Goal: Task Accomplishment & Management: Use online tool/utility

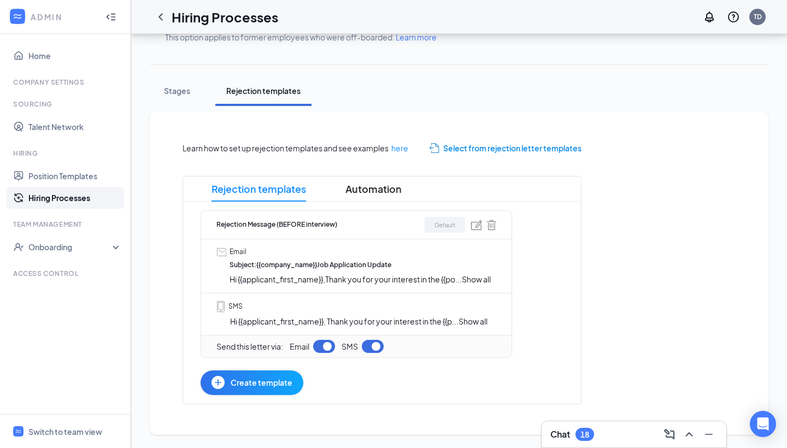
scroll to position [164, 0]
click at [325, 220] on span "Rejection Message (BEFORE interview)" at bounding box center [276, 225] width 121 height 10
click at [400, 214] on div "Rejection Message (BEFORE interview) Default" at bounding box center [356, 225] width 280 height 28
click at [478, 274] on span "Show all" at bounding box center [476, 279] width 29 height 10
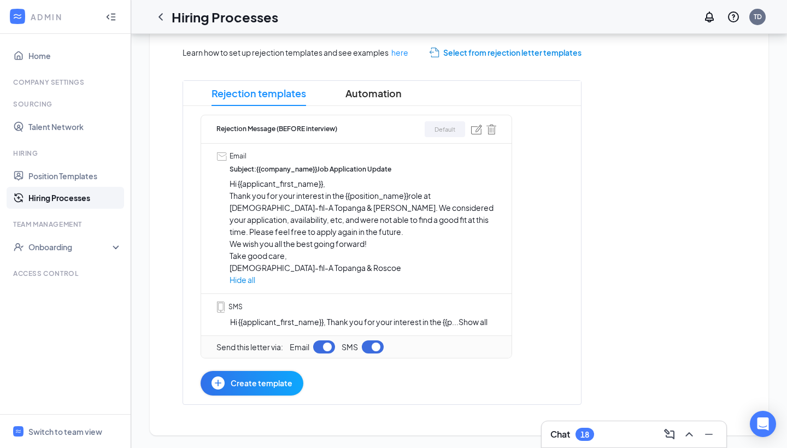
scroll to position [248, 0]
click at [339, 127] on div "Rejection Message (BEFORE interview) Default" at bounding box center [356, 130] width 280 height 28
click at [447, 128] on span "Default" at bounding box center [444, 129] width 21 height 9
click at [477, 129] on img at bounding box center [476, 130] width 11 height 10
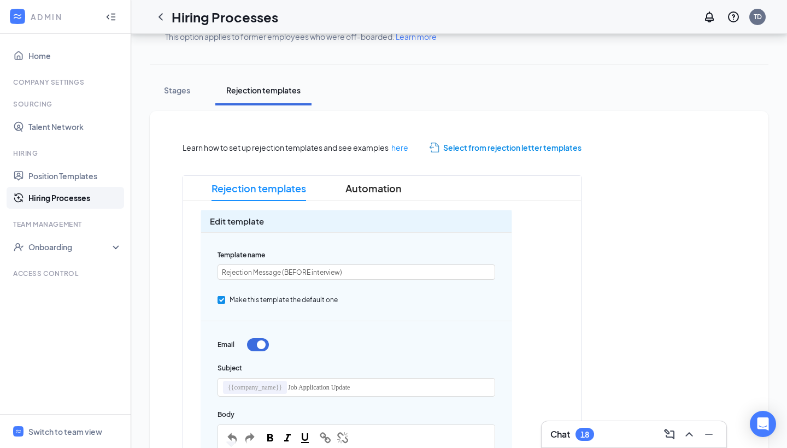
scroll to position [152, 0]
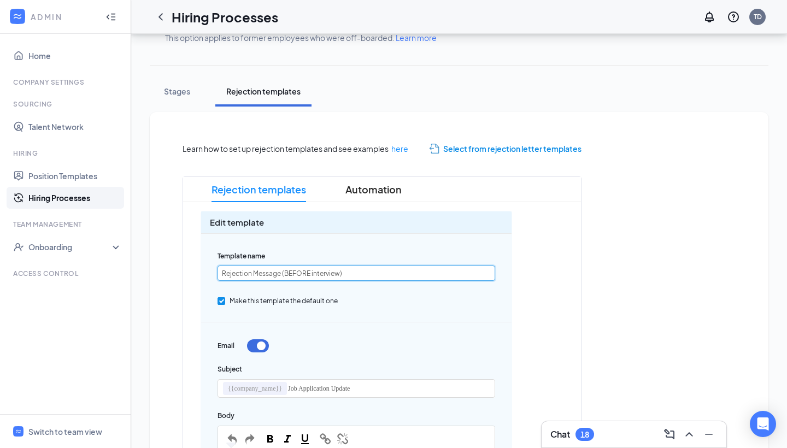
click at [325, 271] on input "Rejection Message (BEFORE interview)" at bounding box center [356, 272] width 278 height 15
click at [458, 150] on span "Select from rejection letter templates" at bounding box center [512, 149] width 138 height 12
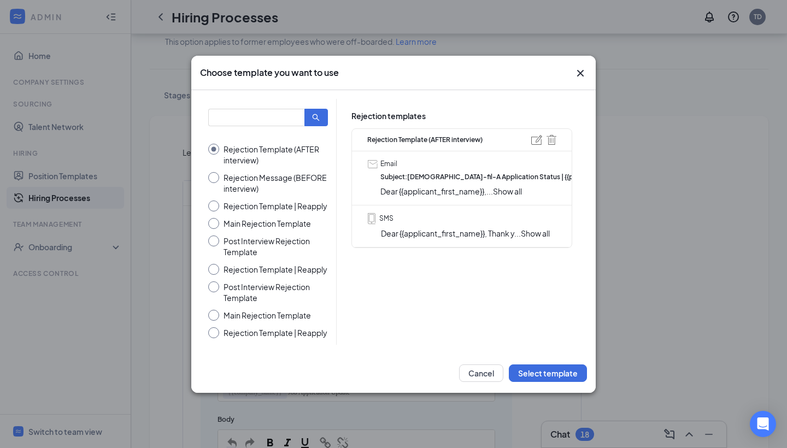
scroll to position [155, 0]
click at [515, 191] on span "Show all" at bounding box center [507, 191] width 29 height 10
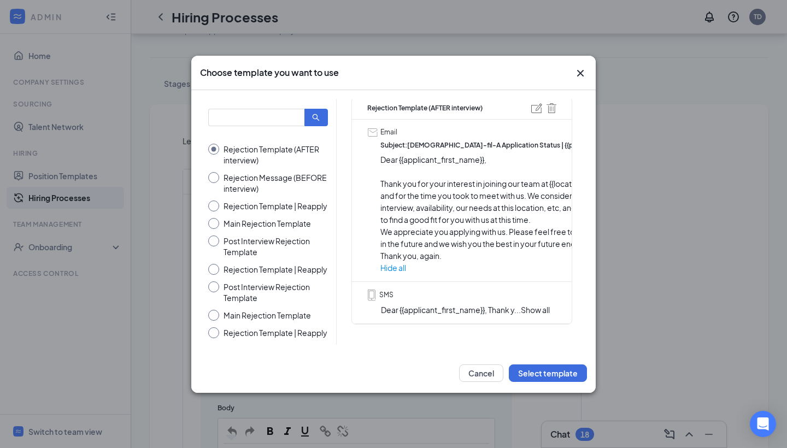
scroll to position [166, 0]
click at [535, 310] on span "Show all" at bounding box center [535, 310] width 29 height 10
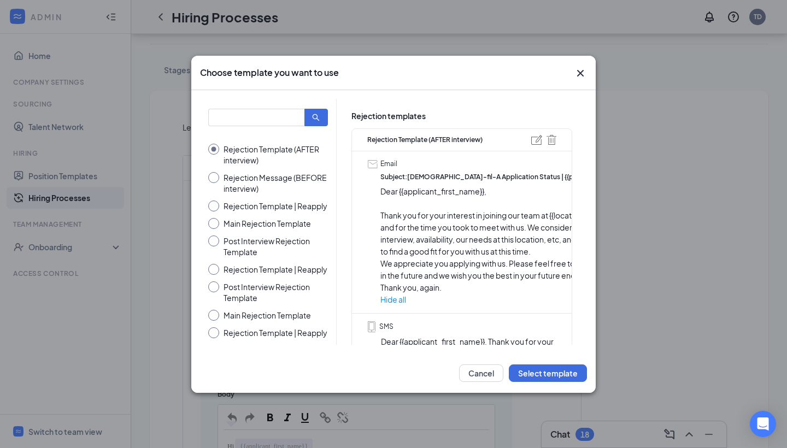
scroll to position [0, 0]
click at [214, 238] on input "Post Interview Rejection Template" at bounding box center [268, 246] width 120 height 22
radio input "true"
radio input "false"
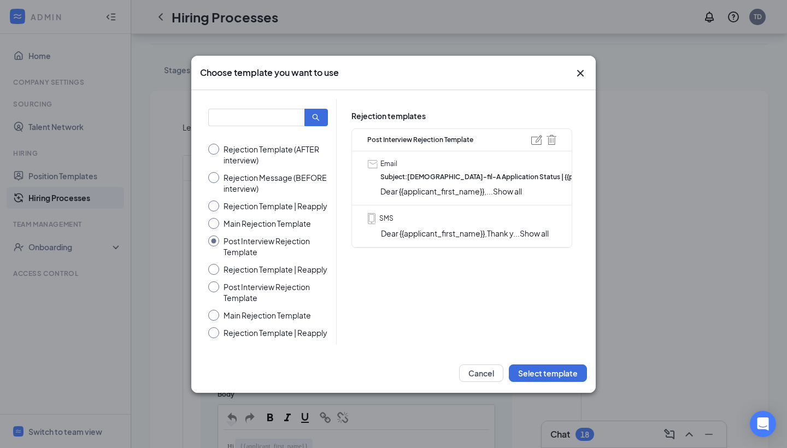
click at [517, 189] on span "Show all" at bounding box center [507, 191] width 29 height 10
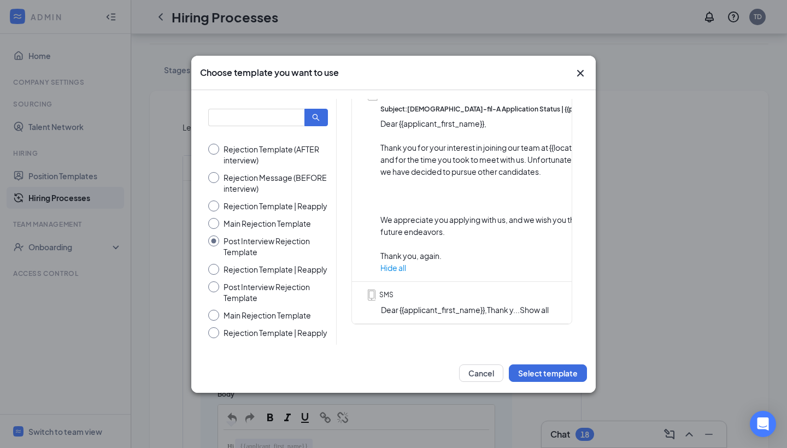
scroll to position [78, 0]
click at [540, 374] on button "Select template" at bounding box center [548, 372] width 78 height 17
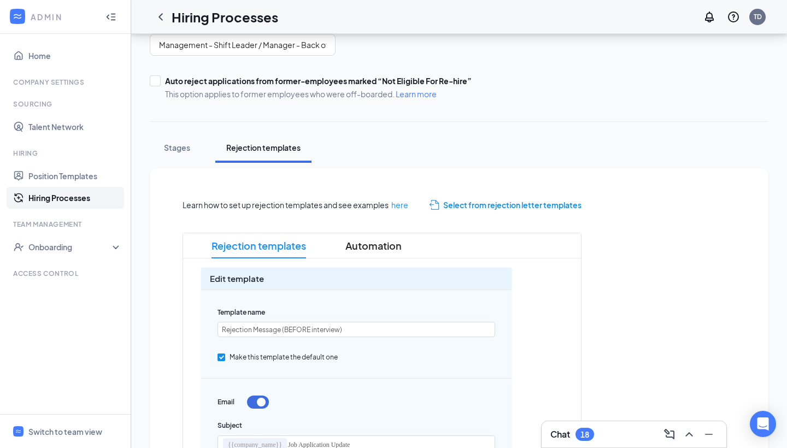
scroll to position [85, 0]
